Goal: Task Accomplishment & Management: Complete application form

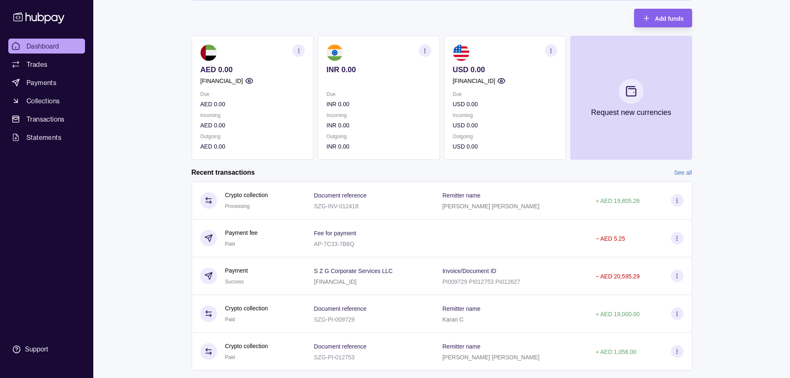
scroll to position [83, 0]
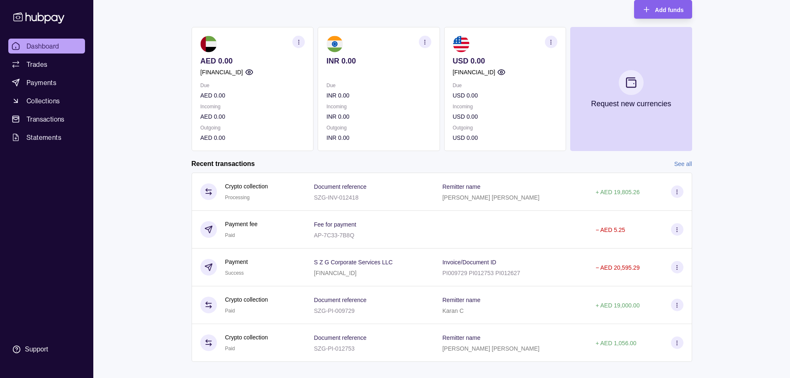
click at [125, 183] on div "Dashboard Trades Payments Collections Transactions Statements Support K Hello, …" at bounding box center [395, 152] width 790 height 471
click at [296, 42] on icon "button" at bounding box center [298, 42] width 6 height 6
click at [291, 23] on div "Your trial ends [DATE] Your subscription will renew automatically on [DATE] Add…" at bounding box center [442, 56] width 501 height 189
click at [44, 83] on span "Payments" at bounding box center [42, 83] width 30 height 10
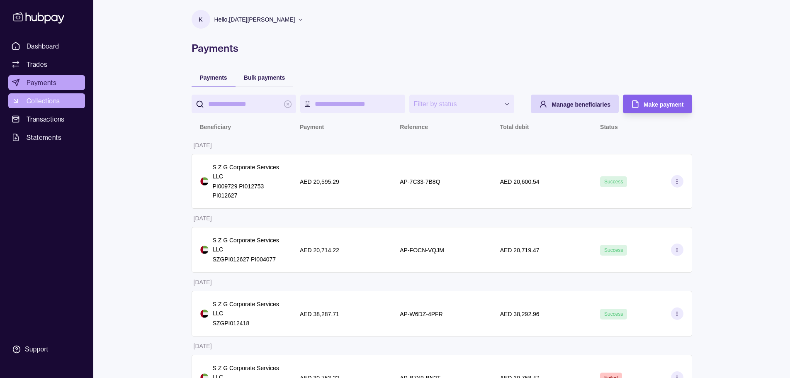
click at [43, 98] on span "Collections" at bounding box center [43, 101] width 33 height 10
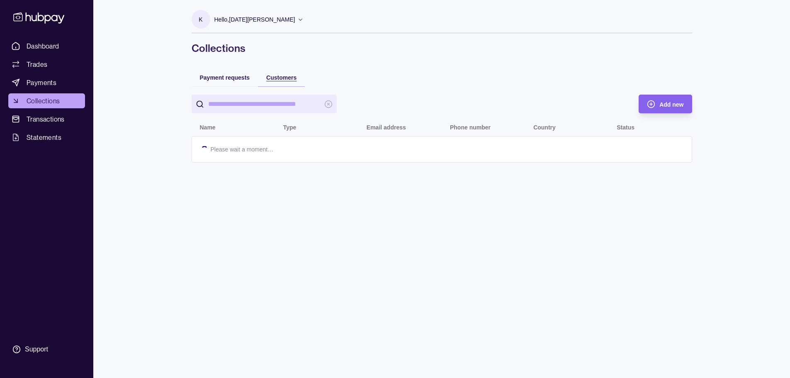
click at [278, 79] on span "Customers" at bounding box center [281, 77] width 30 height 7
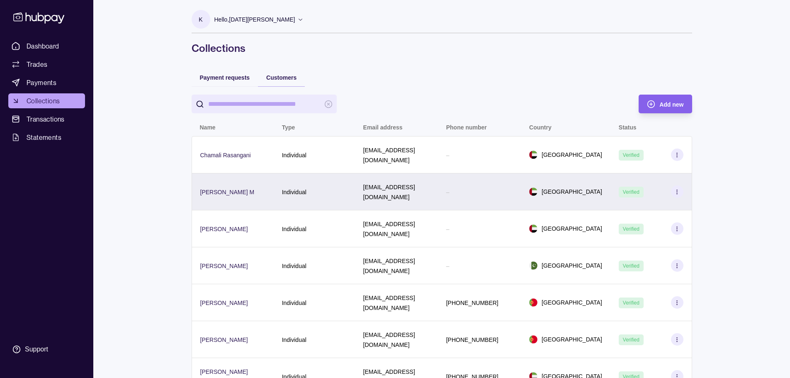
click at [282, 189] on p "Individual" at bounding box center [294, 192] width 24 height 7
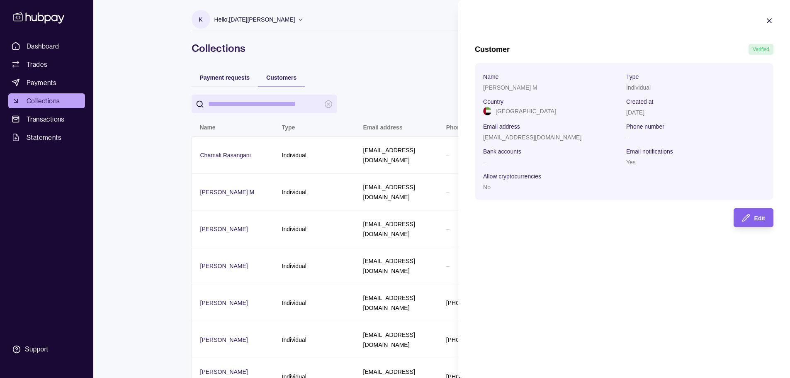
click at [397, 22] on icon "button" at bounding box center [769, 21] width 8 height 8
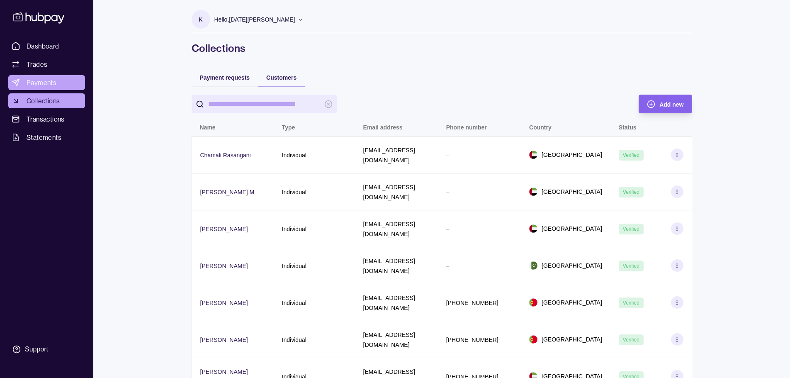
click at [47, 88] on link "Payments" at bounding box center [46, 82] width 77 height 15
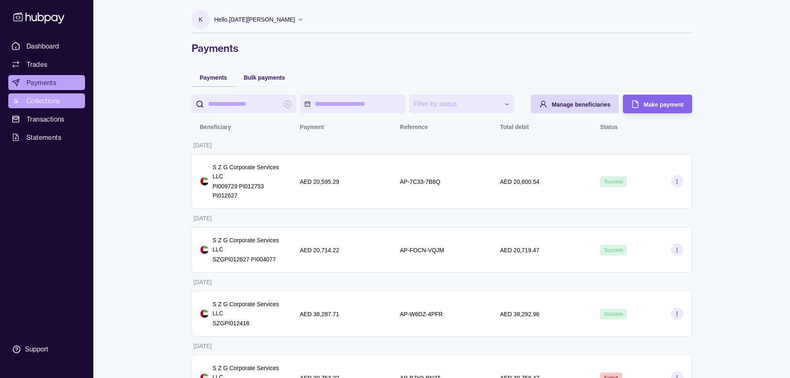
click at [52, 99] on span "Collections" at bounding box center [43, 101] width 33 height 10
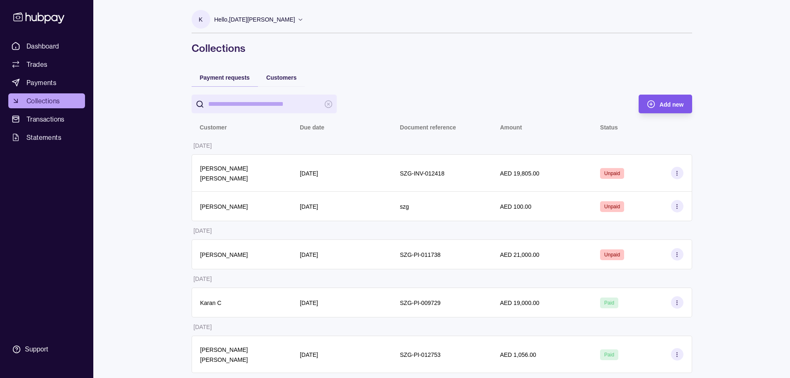
click at [397, 106] on span "Add new" at bounding box center [672, 104] width 24 height 7
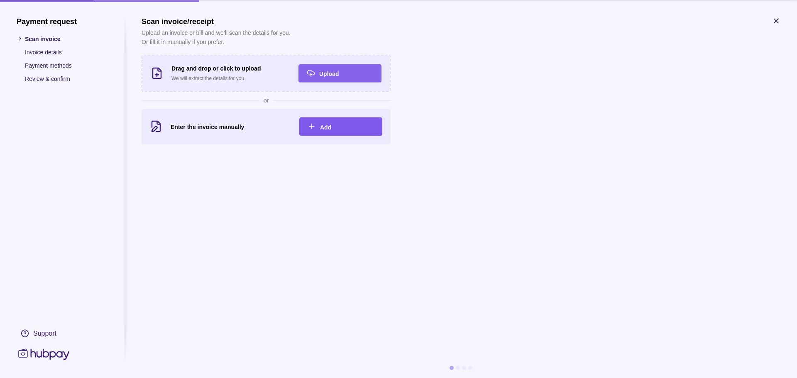
click at [334, 127] on div "Add" at bounding box center [347, 127] width 54 height 10
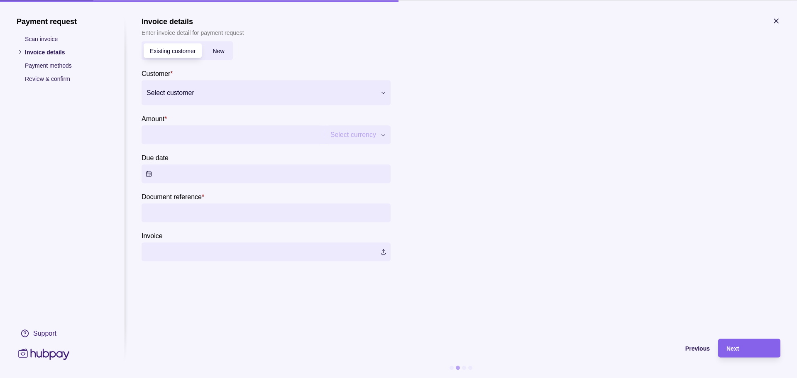
click at [217, 49] on span "New" at bounding box center [218, 51] width 12 height 7
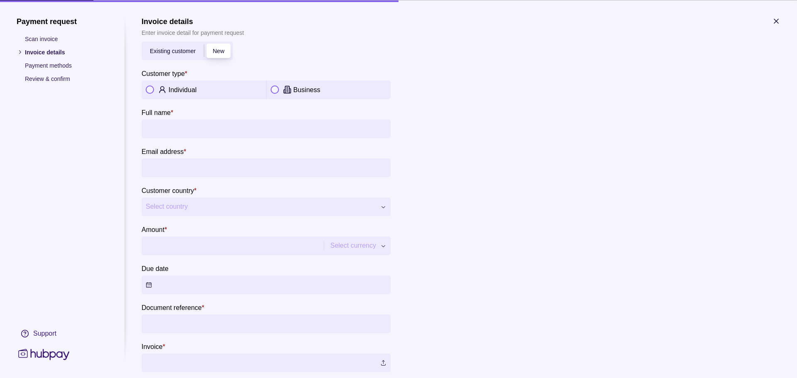
click at [195, 94] on div "Individual" at bounding box center [214, 90] width 93 height 10
click at [167, 129] on input "Full name *" at bounding box center [266, 128] width 241 height 19
type input "**********"
click at [181, 164] on input "Email address *" at bounding box center [266, 167] width 241 height 19
type input "**********"
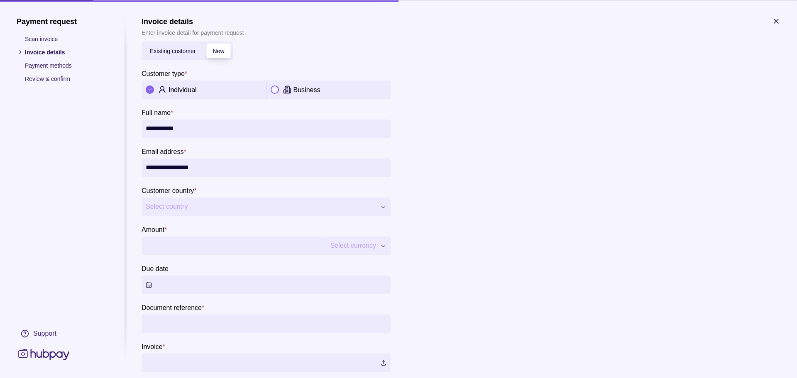
click at [187, 210] on span "Select country" at bounding box center [261, 207] width 230 height 10
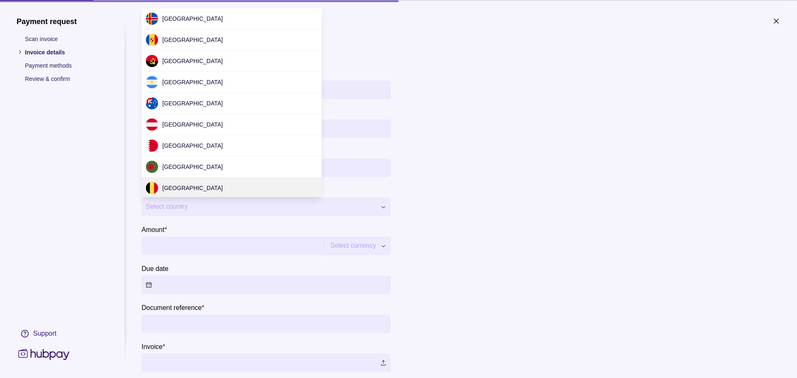
scroll to position [2519, 0]
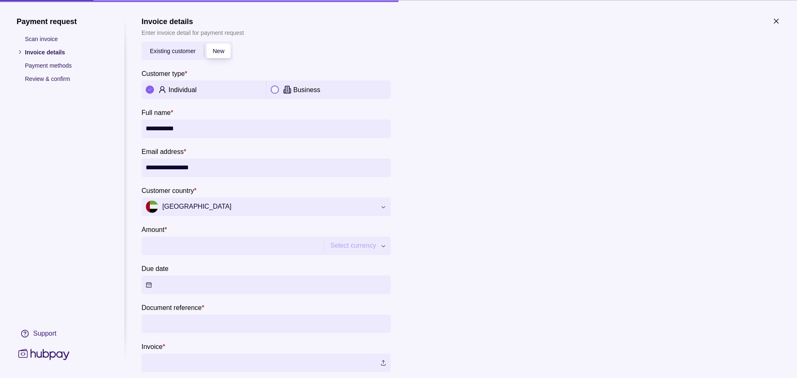
click at [177, 249] on input "Amount *" at bounding box center [232, 245] width 172 height 19
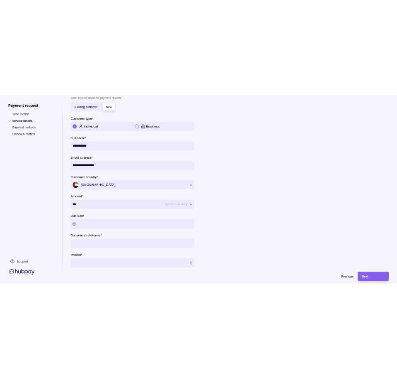
scroll to position [48, 0]
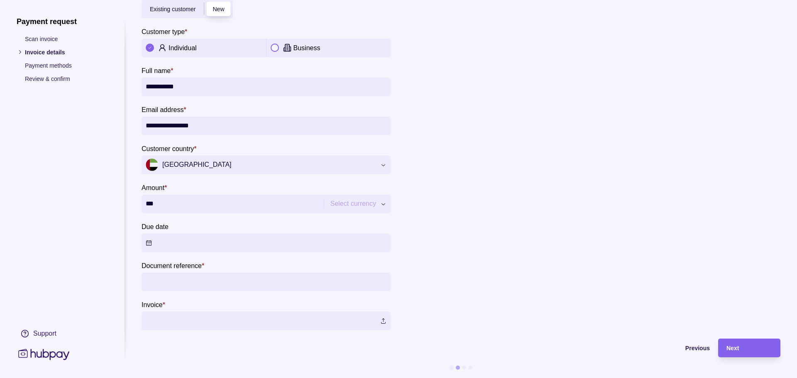
type input "***"
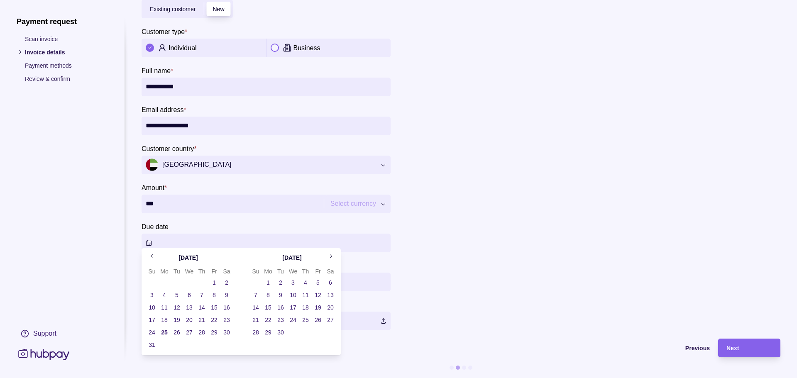
click at [178, 236] on button "Due date" at bounding box center [265, 243] width 249 height 19
click at [217, 276] on th "Fr" at bounding box center [214, 271] width 12 height 10
click at [214, 280] on button "1" at bounding box center [214, 283] width 12 height 12
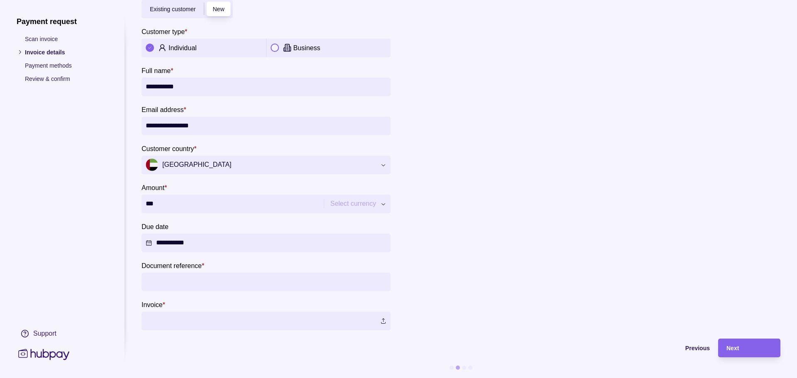
click at [397, 252] on div at bounding box center [654, 161] width 249 height 339
click at [168, 280] on input "Document reference *" at bounding box center [266, 282] width 241 height 19
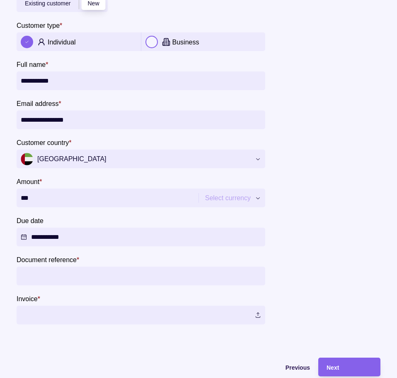
click at [105, 271] on input "Document reference *" at bounding box center [141, 275] width 241 height 19
paste input "**********"
type input "**********"
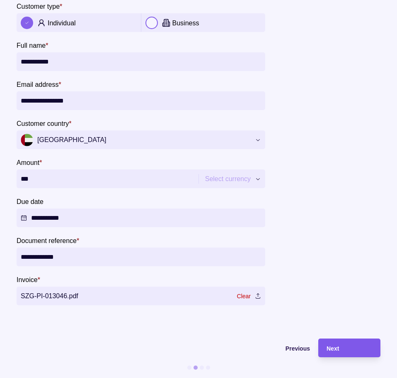
click at [334, 345] on span "Next" at bounding box center [333, 348] width 12 height 7
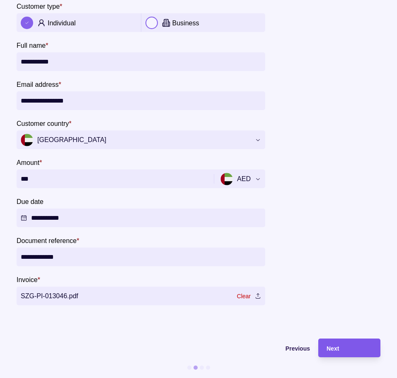
type input "******"
click at [360, 343] on div "Next" at bounding box center [350, 348] width 46 height 10
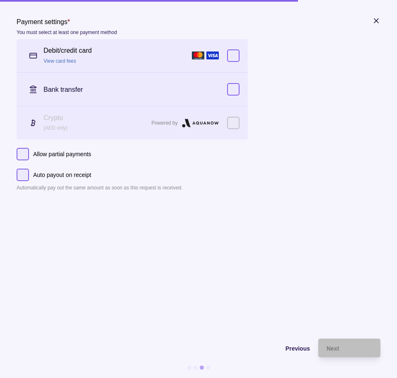
scroll to position [0, 0]
